Goal: Task Accomplishment & Management: Manage account settings

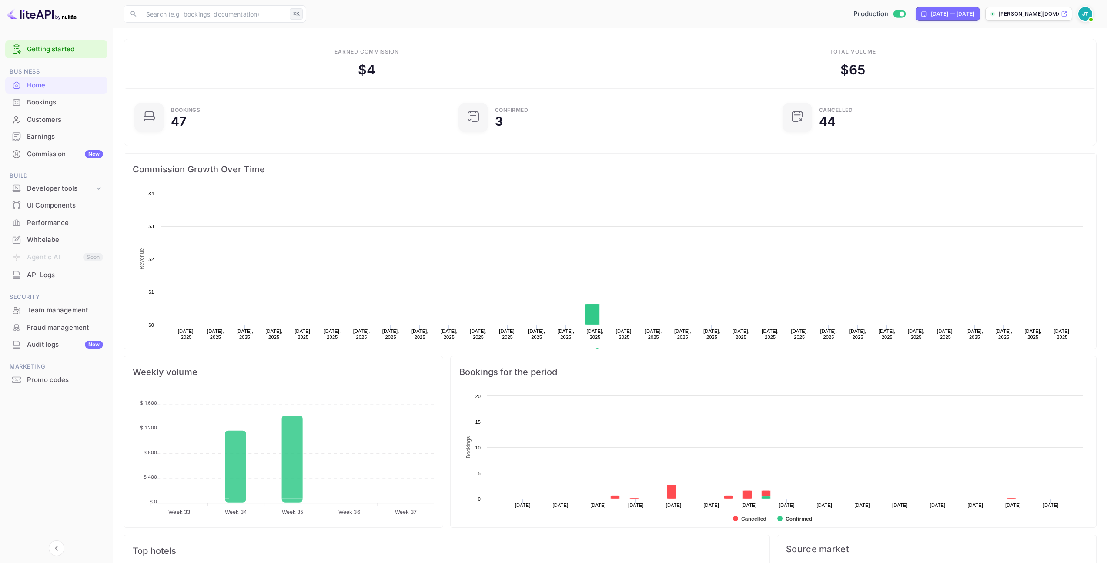
scroll to position [135, 312]
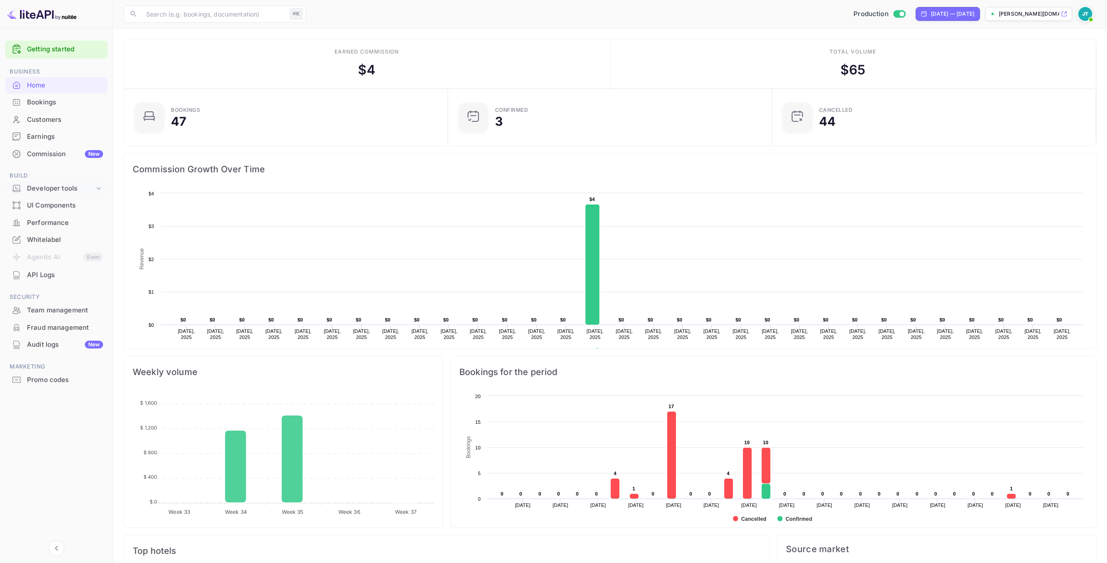
click at [90, 185] on div "Developer tools" at bounding box center [60, 189] width 67 height 10
click at [53, 231] on p "Webhooks" at bounding box center [45, 229] width 30 height 9
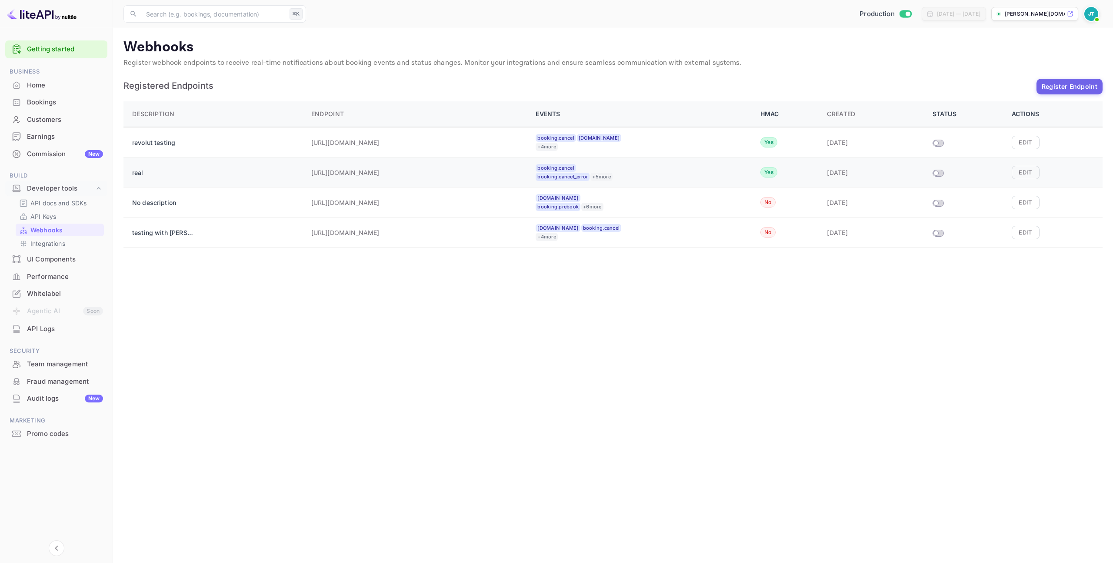
click at [942, 175] on input "Size switch demo" at bounding box center [936, 172] width 16 height 5
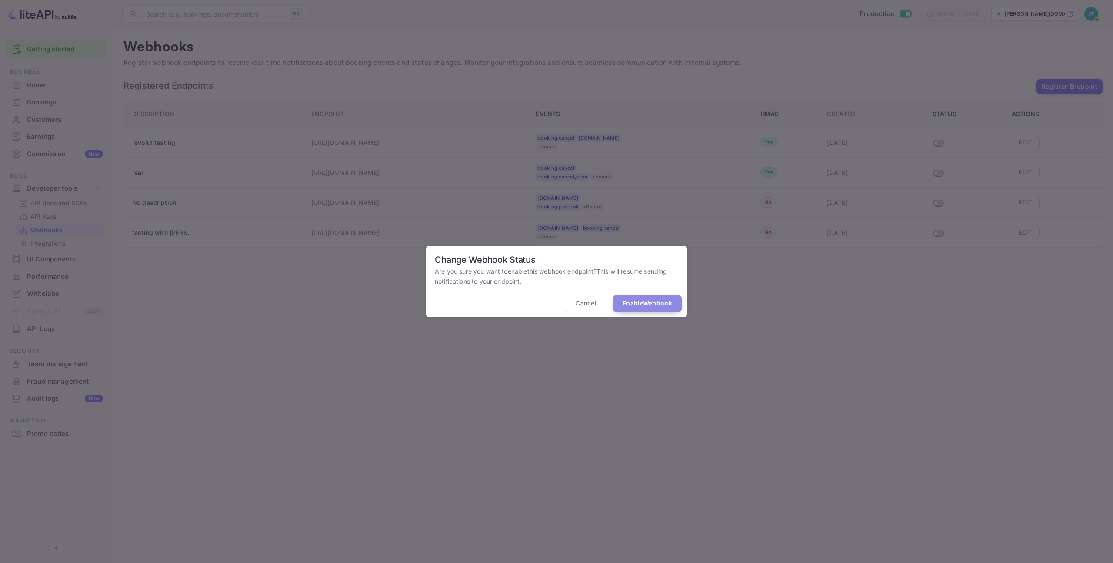
click at [644, 308] on button "Enable Webhook" at bounding box center [647, 303] width 69 height 17
checkbox input "true"
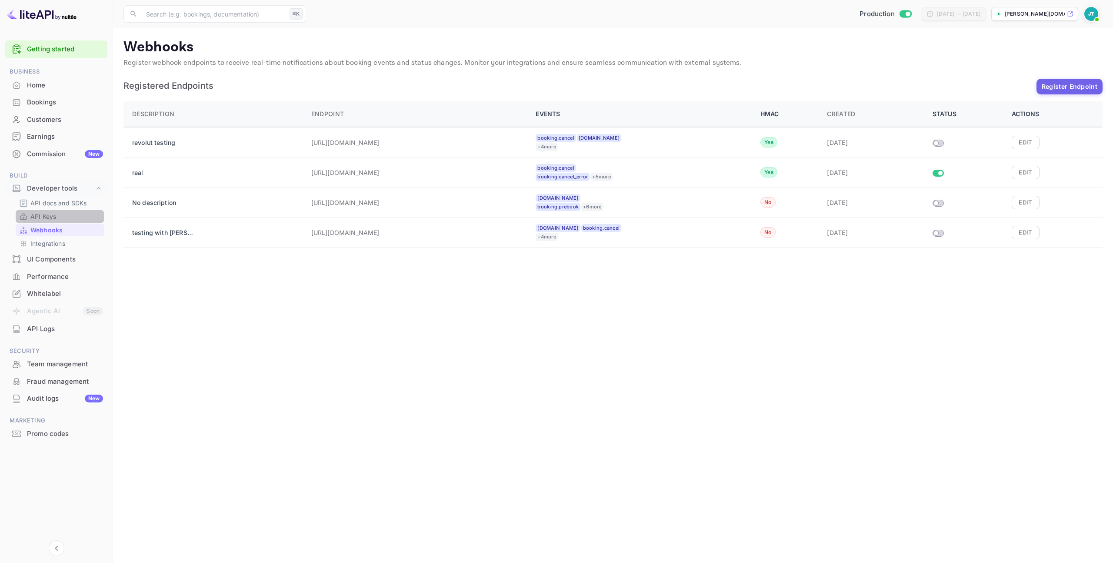
click at [57, 213] on link "API Keys" at bounding box center [59, 216] width 81 height 9
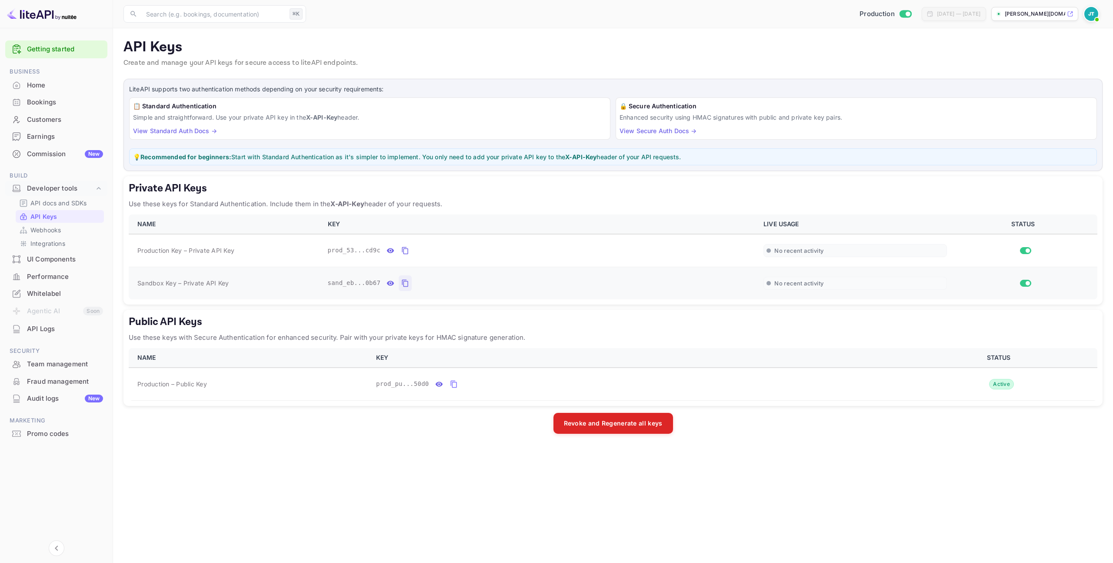
click at [404, 281] on icon "private api keys table" at bounding box center [405, 283] width 6 height 7
click at [47, 225] on p "Webhooks" at bounding box center [45, 229] width 30 height 9
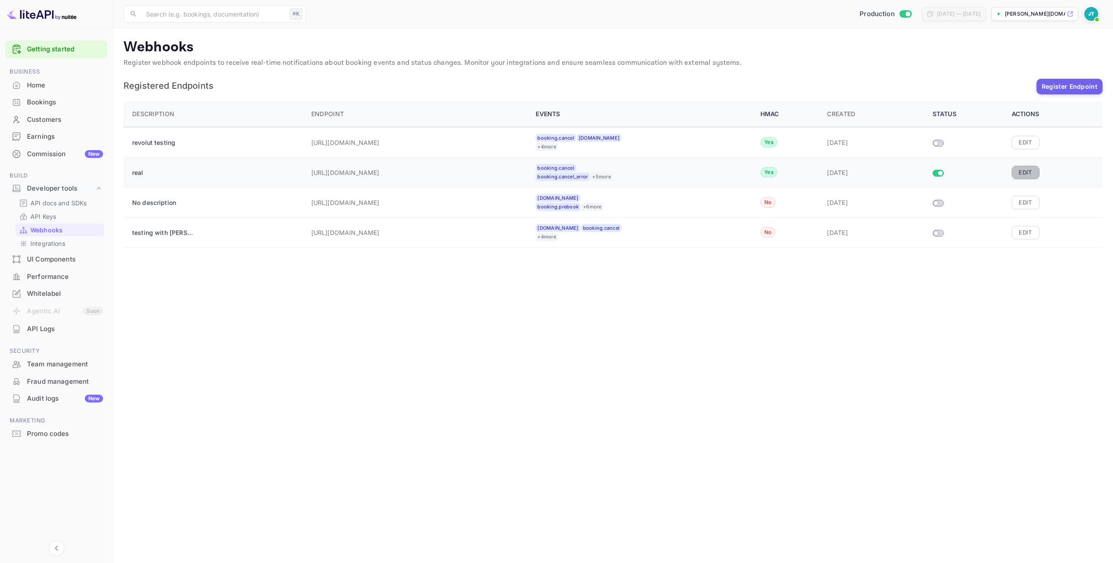
click at [1025, 171] on button "Edit" at bounding box center [1026, 172] width 28 height 13
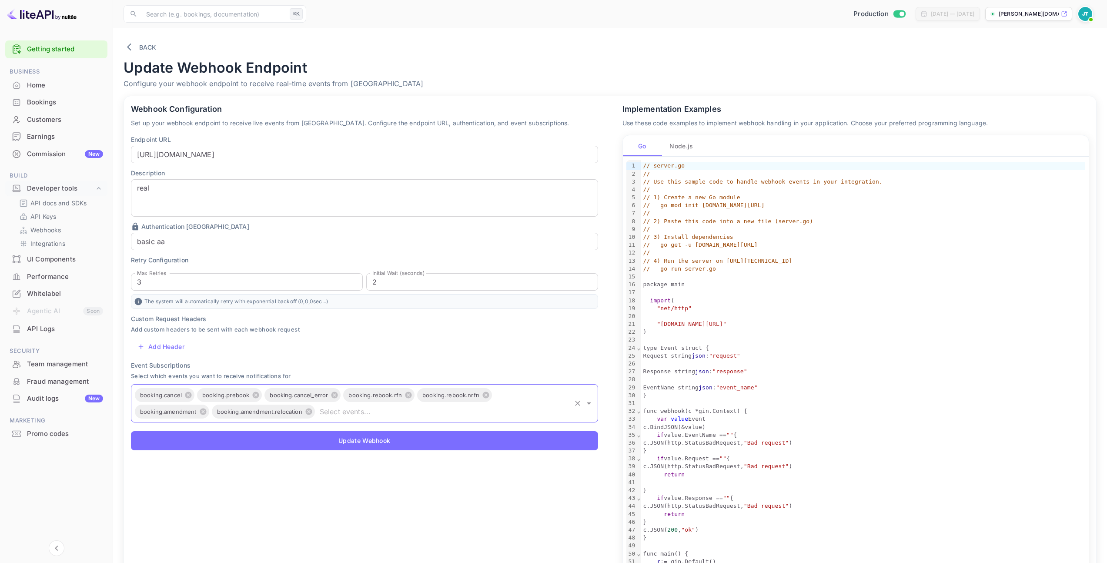
click at [316, 414] on input "text" at bounding box center [443, 411] width 254 height 12
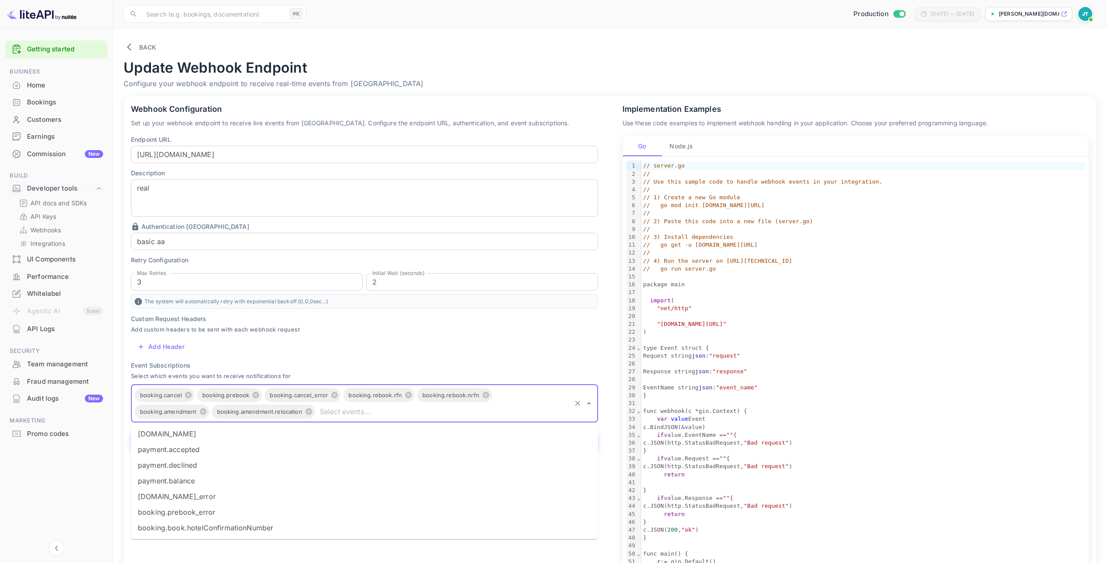
click at [266, 436] on li "[DOMAIN_NAME]" at bounding box center [364, 434] width 467 height 16
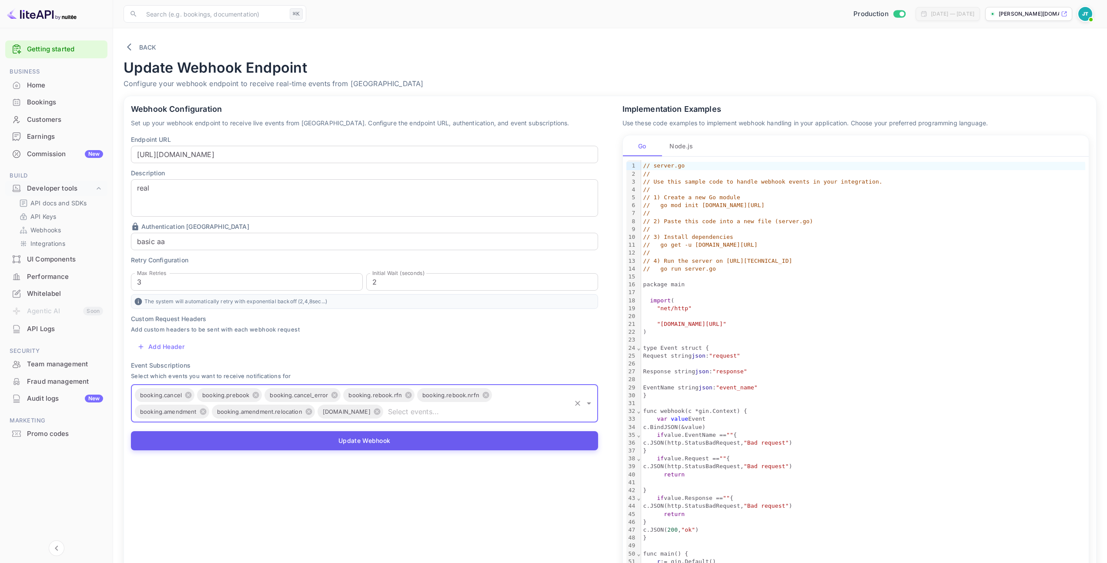
click at [287, 436] on button "Update Webhook" at bounding box center [364, 440] width 467 height 19
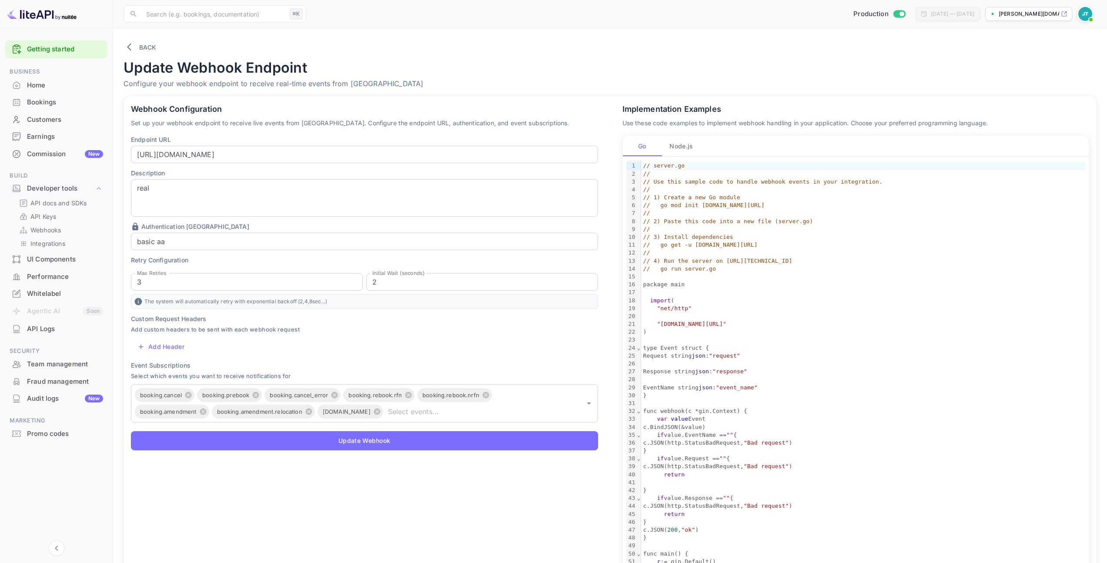
click at [58, 100] on div "Bookings" at bounding box center [65, 102] width 76 height 10
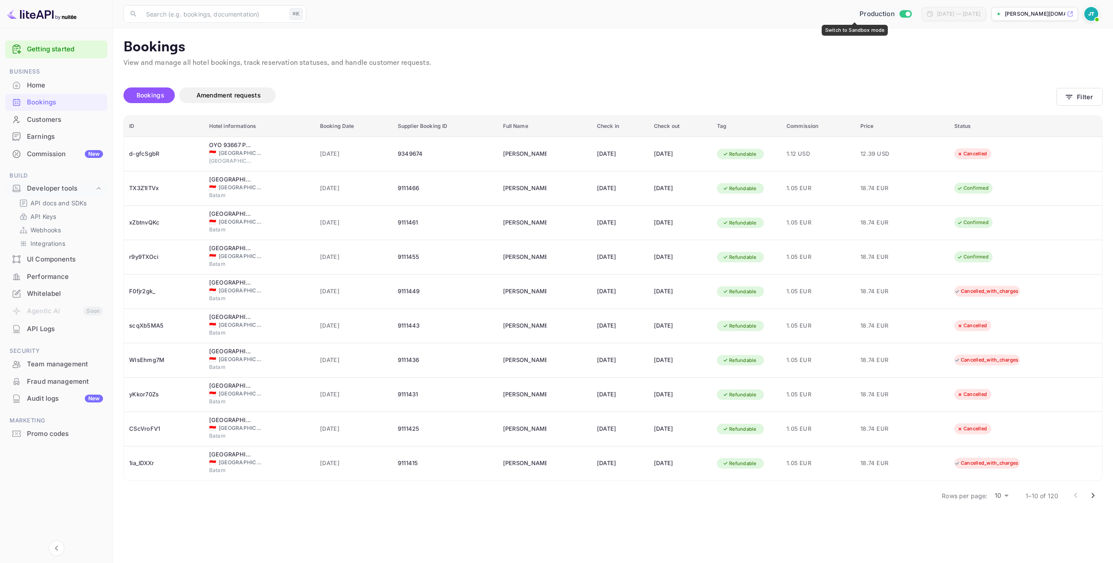
click at [899, 14] on input "Switch to Sandbox mode" at bounding box center [907, 14] width 17 height 6
checkbox input "true"
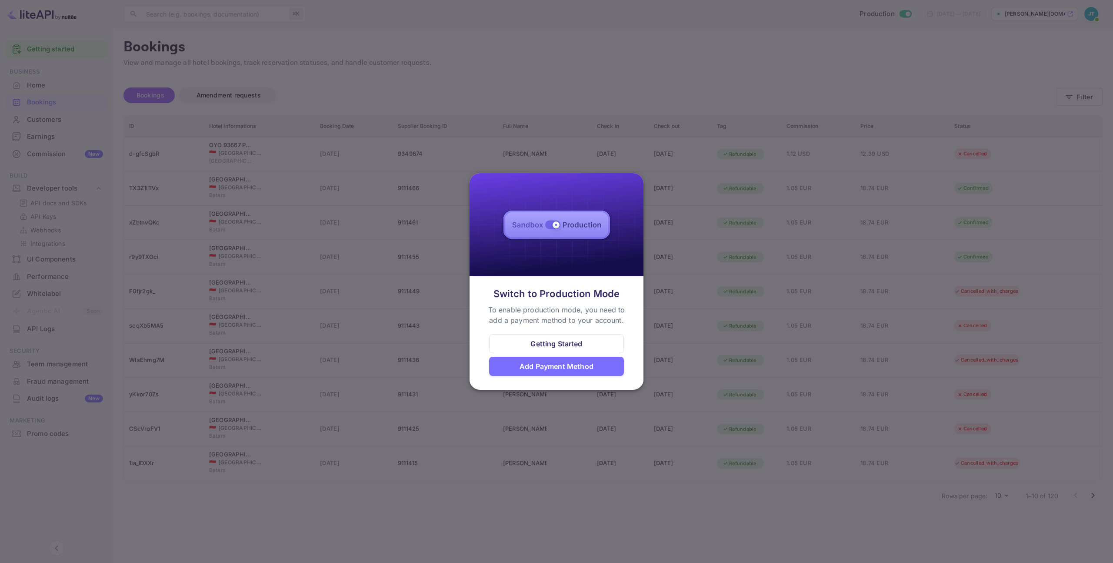
click at [784, 89] on div at bounding box center [556, 281] width 1113 height 563
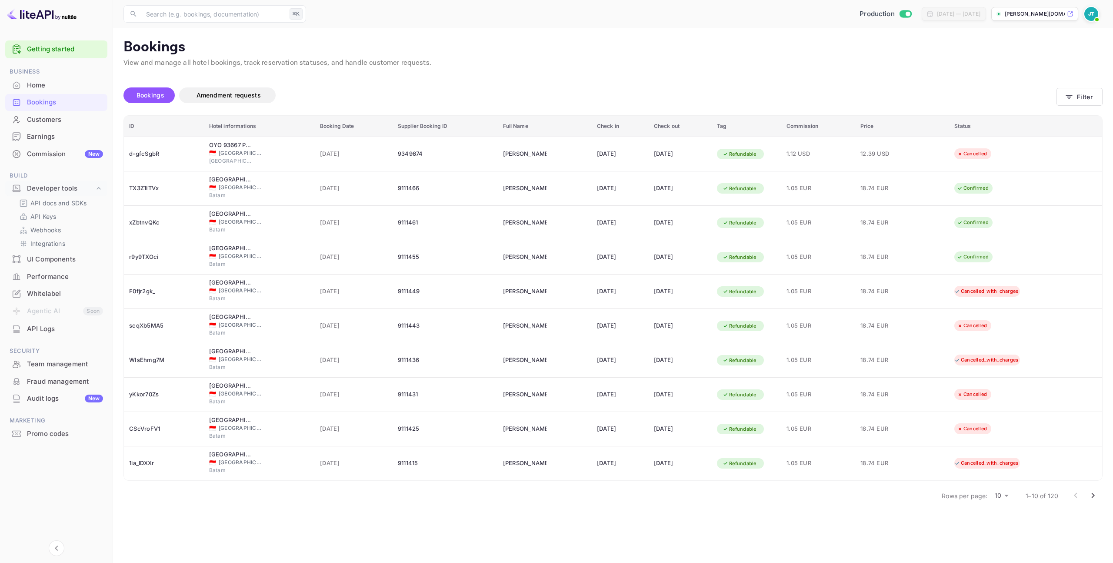
click at [1092, 12] on img at bounding box center [1092, 14] width 14 height 14
click at [835, 73] on div at bounding box center [556, 281] width 1113 height 563
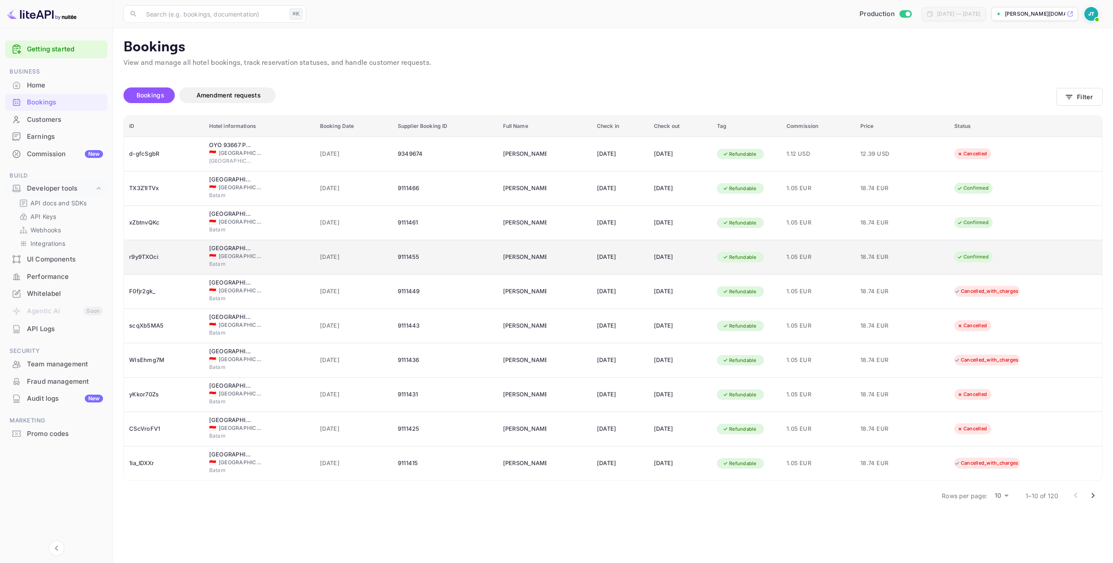
click at [398, 261] on div "9111455" at bounding box center [445, 257] width 95 height 14
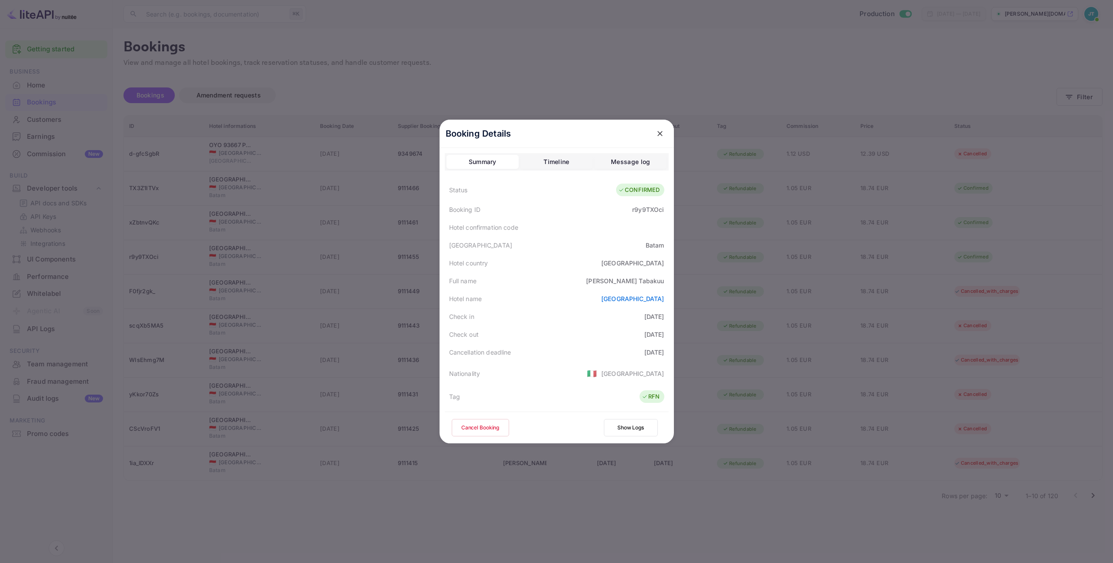
click at [478, 427] on button "Cancel Booking" at bounding box center [480, 427] width 57 height 17
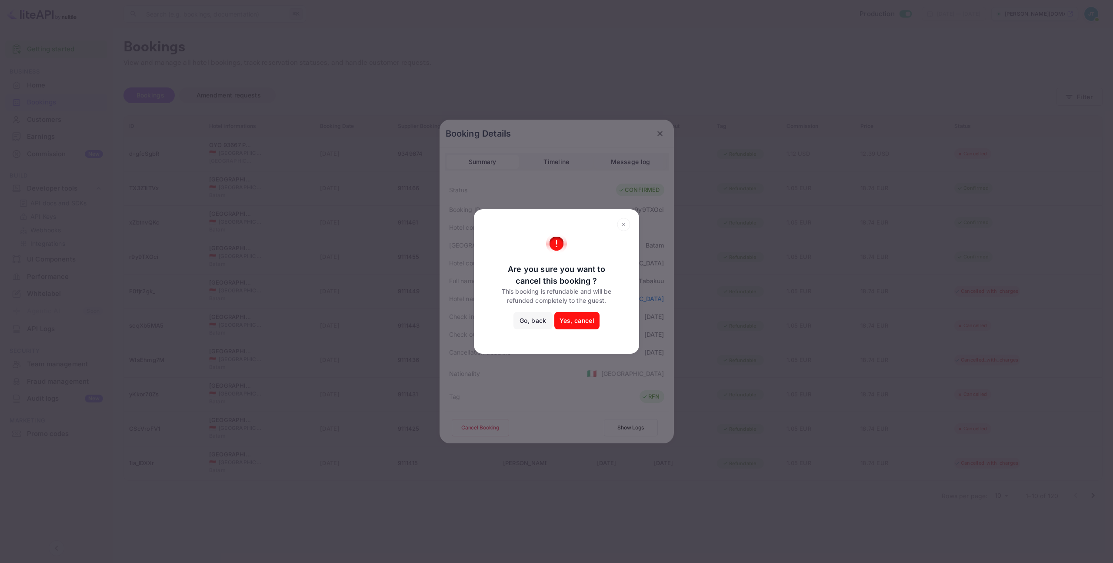
click at [543, 318] on button "Go, back" at bounding box center [533, 320] width 39 height 17
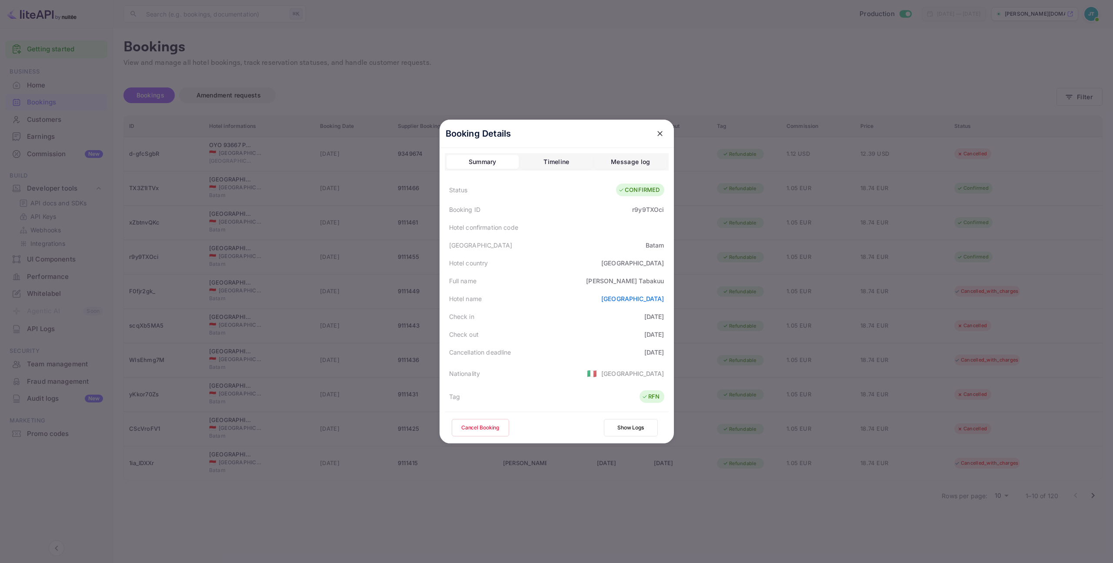
click at [487, 427] on button "Cancel Booking" at bounding box center [480, 427] width 57 height 17
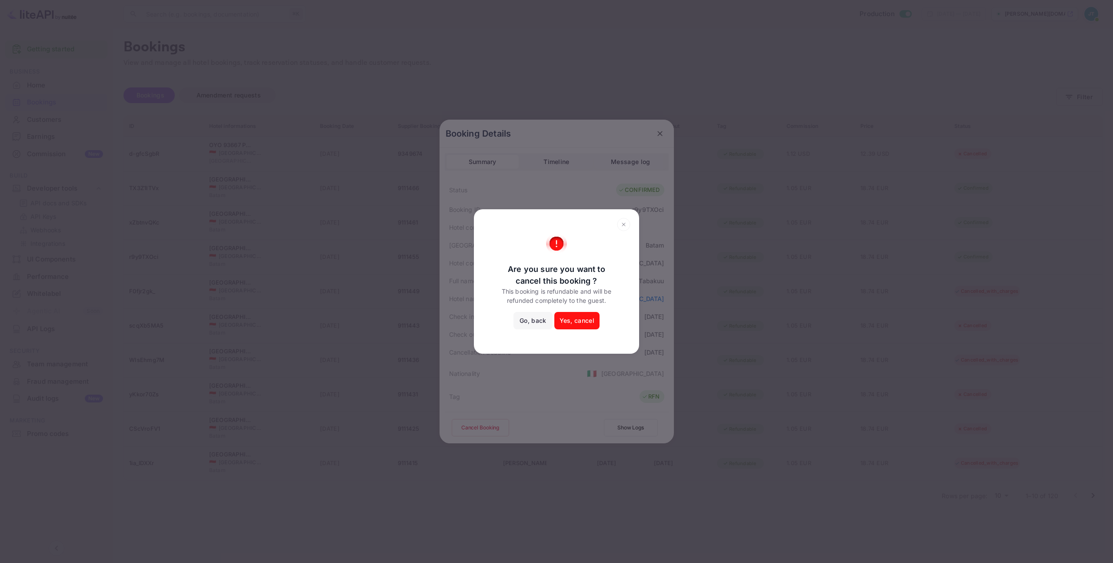
click at [578, 315] on button "Yes, cancel" at bounding box center [576, 320] width 45 height 17
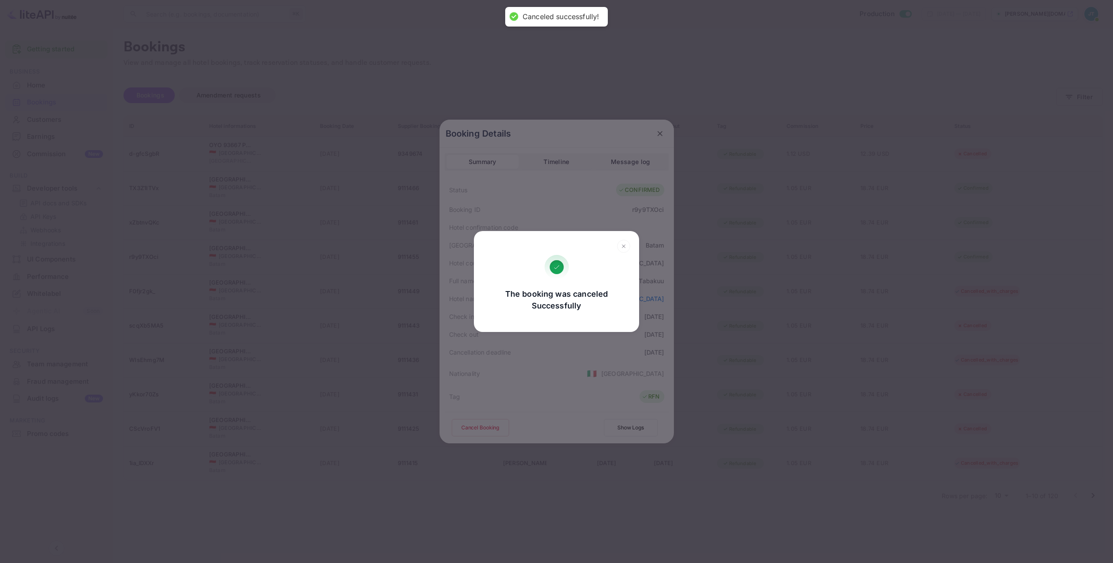
click at [627, 246] on icon at bounding box center [623, 246] width 13 height 13
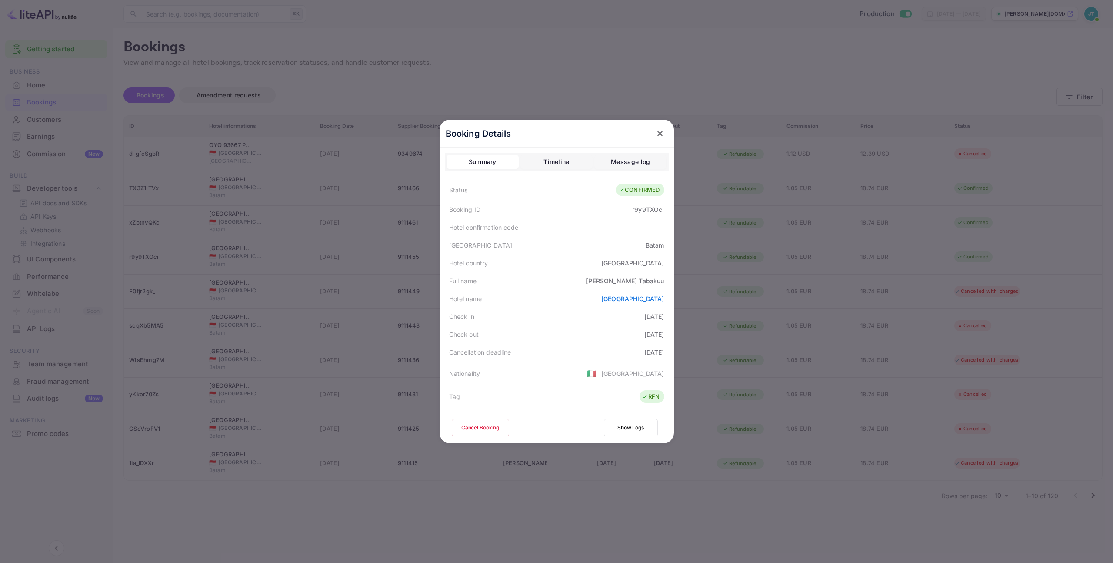
click at [663, 131] on button "close" at bounding box center [660, 134] width 16 height 16
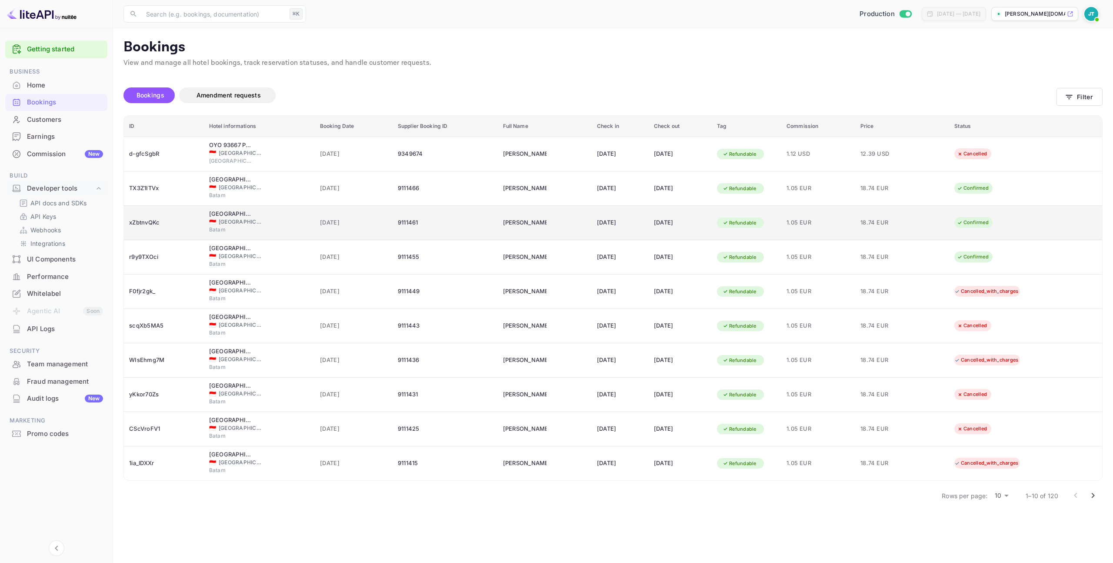
click at [660, 227] on div "[DATE]" at bounding box center [680, 223] width 53 height 14
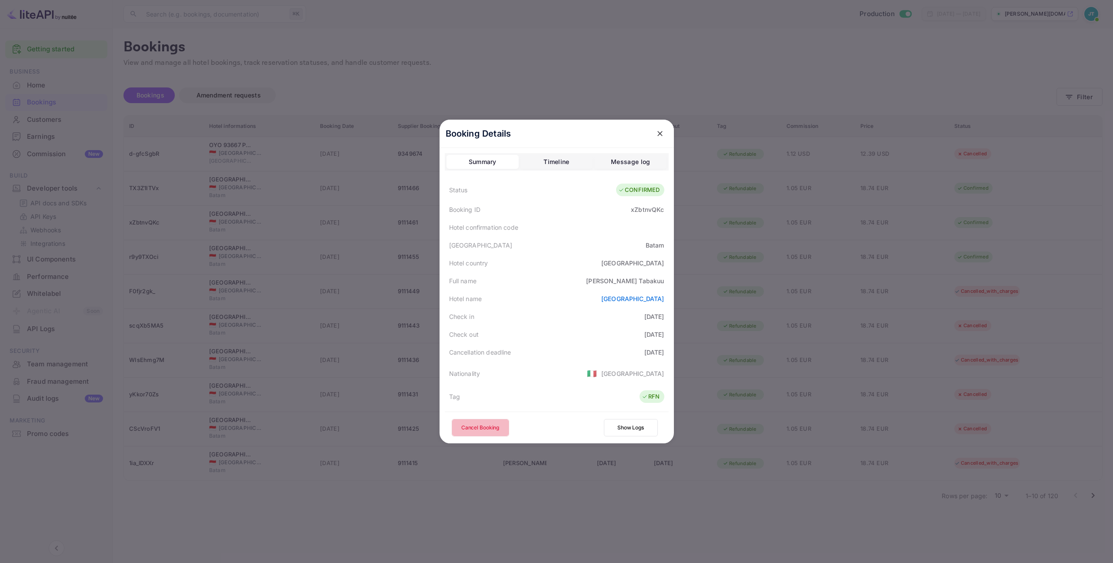
click at [497, 422] on button "Cancel Booking" at bounding box center [480, 427] width 57 height 17
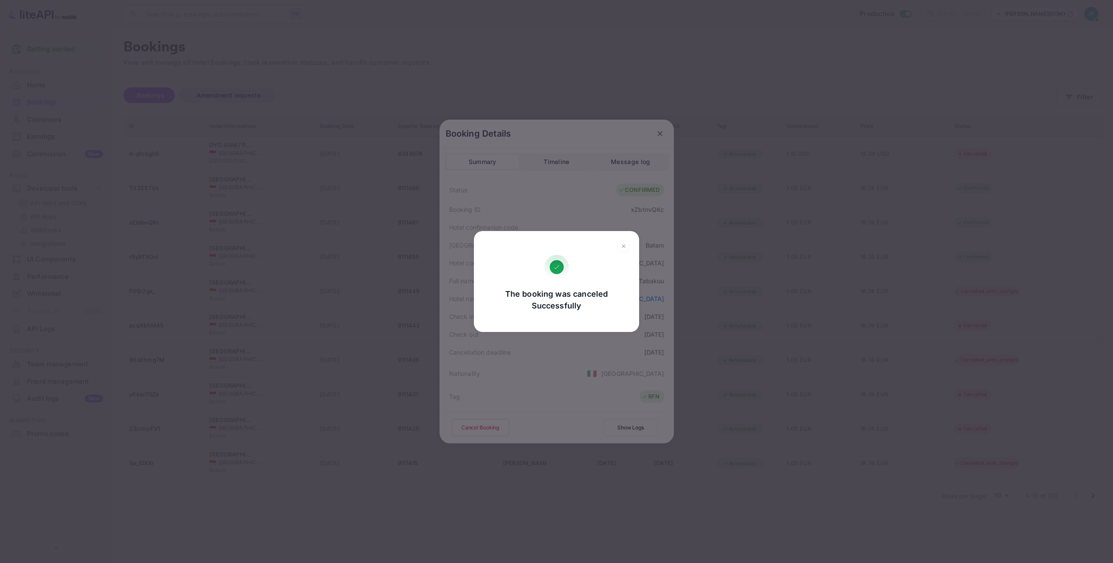
click at [629, 245] on icon at bounding box center [623, 246] width 13 height 13
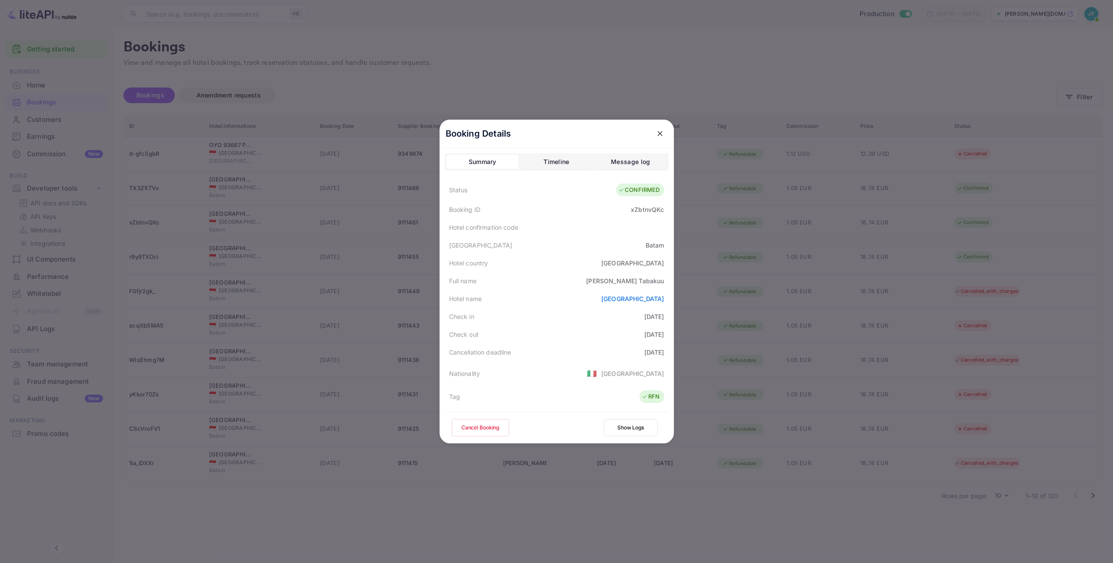
click at [656, 135] on icon "close" at bounding box center [660, 133] width 9 height 9
